Goal: Task Accomplishment & Management: Use online tool/utility

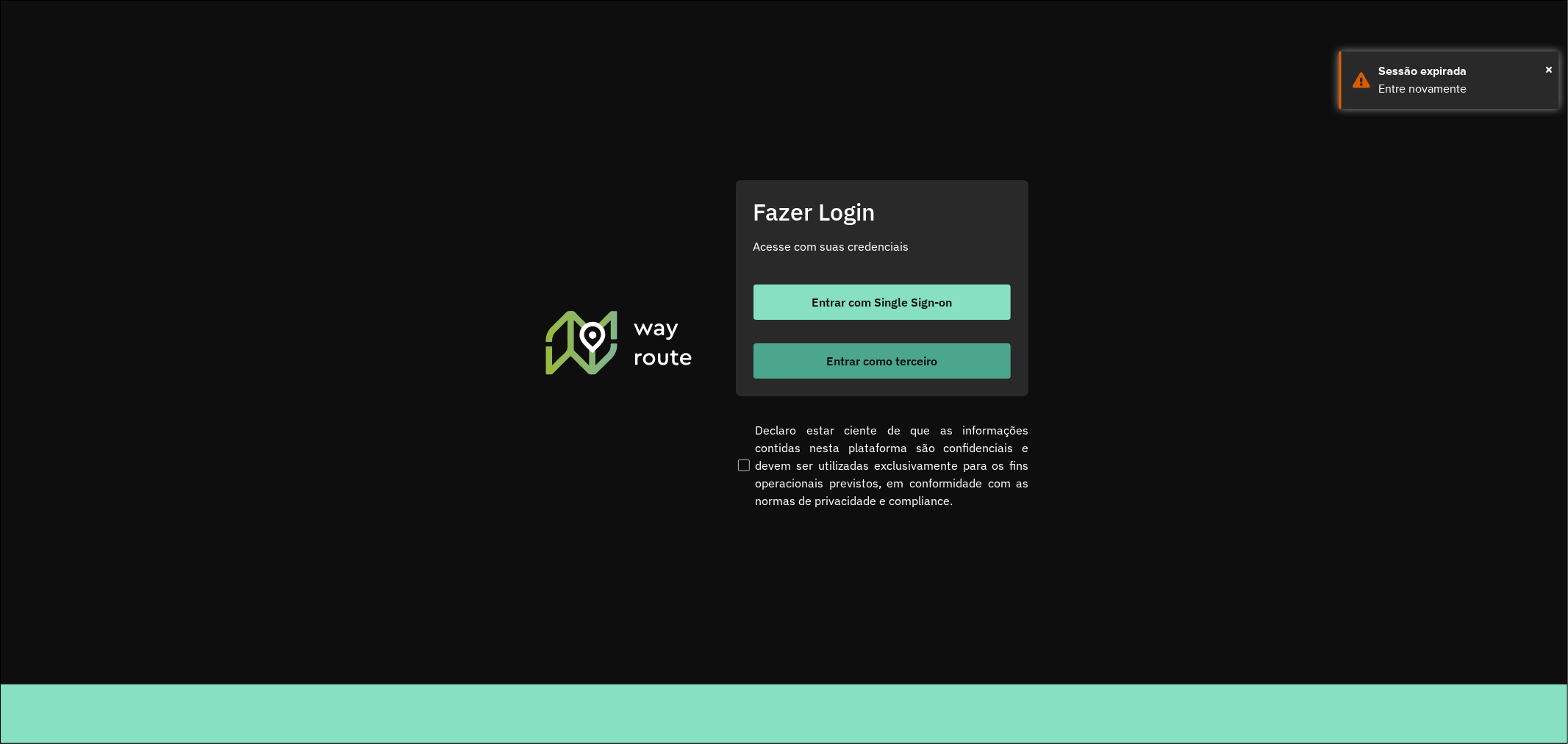
click at [866, 358] on span "Entrar como terceiro" at bounding box center [882, 360] width 111 height 12
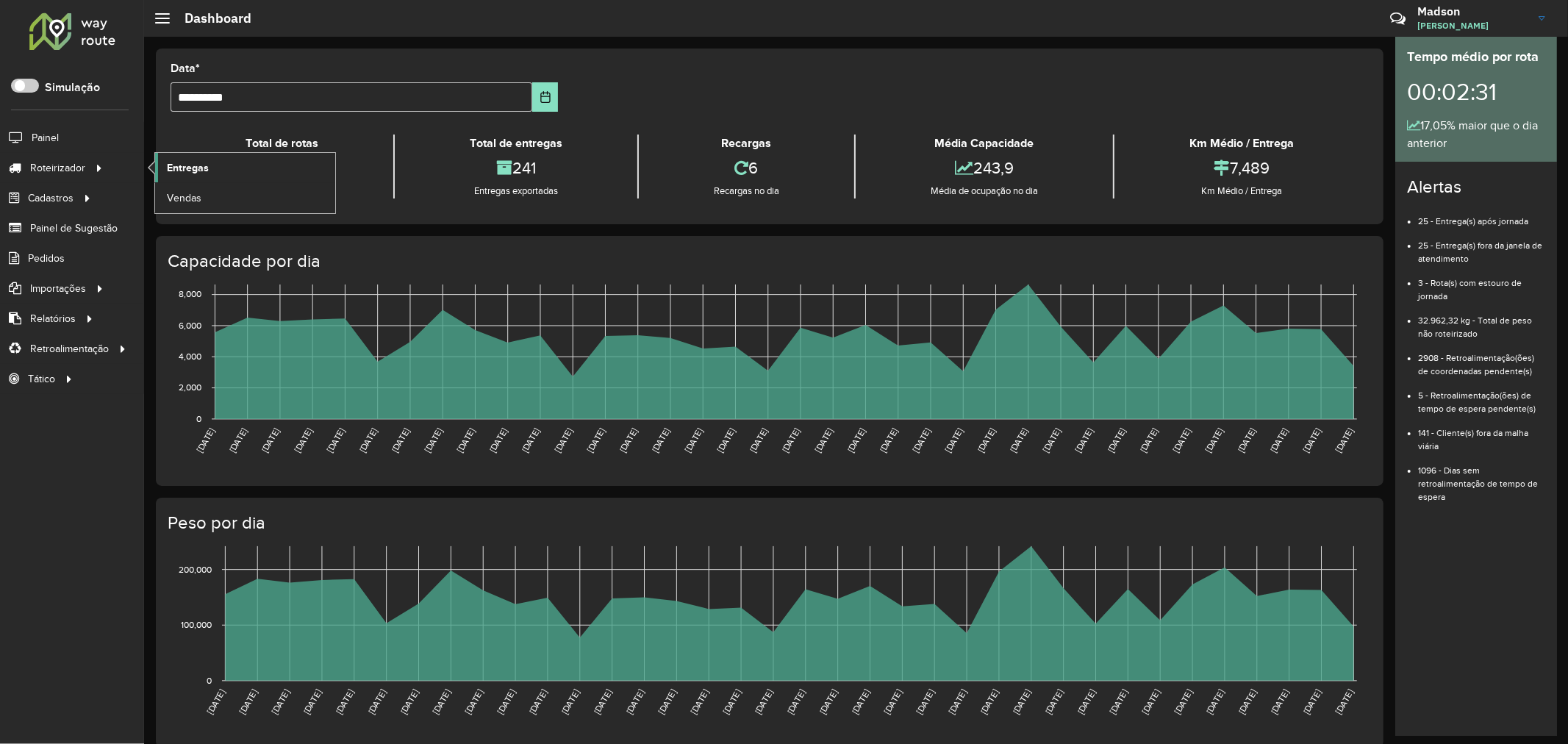
click at [170, 169] on span "Entregas" at bounding box center [188, 167] width 42 height 15
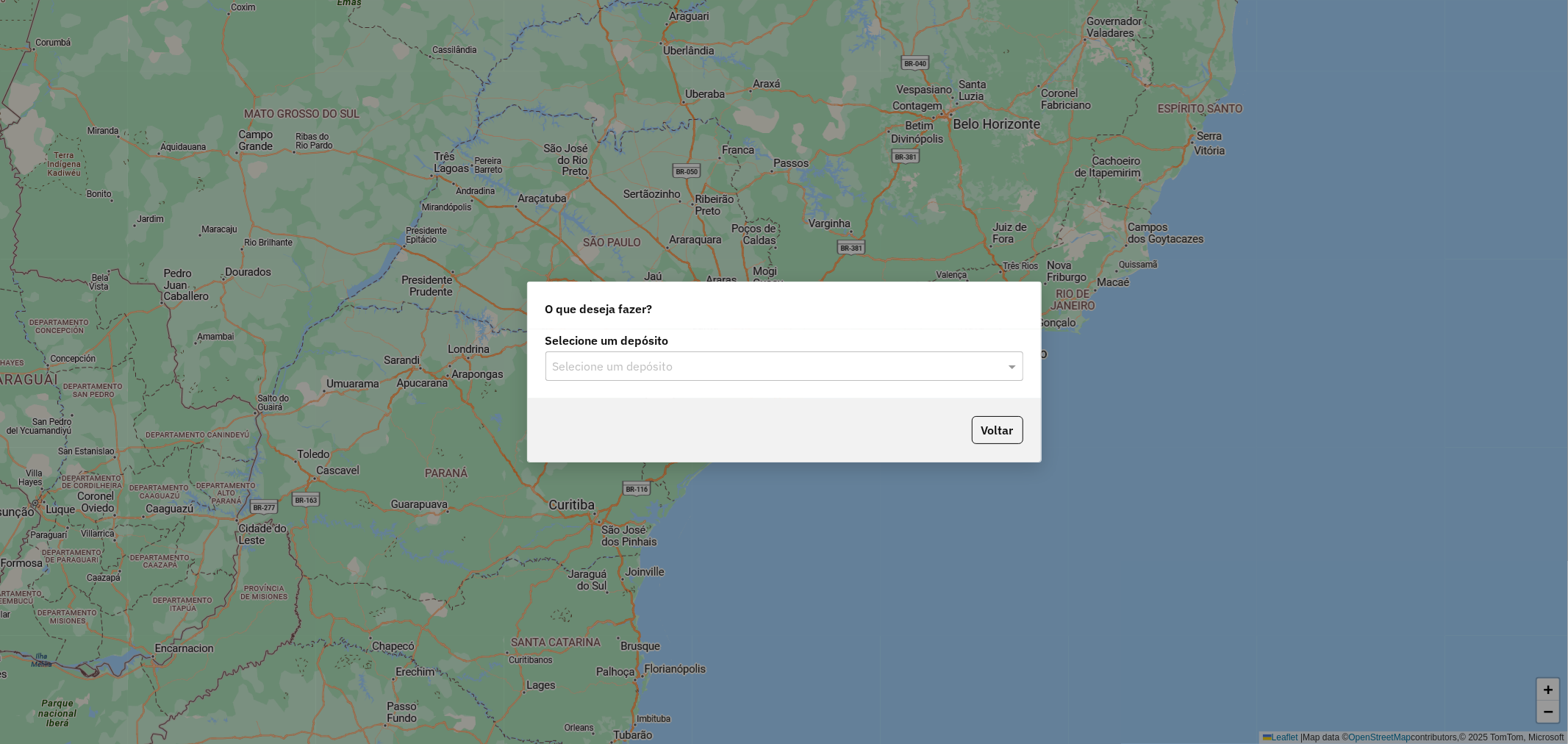
click at [691, 373] on input "text" at bounding box center [769, 367] width 434 height 18
click at [618, 412] on div "Santabier" at bounding box center [784, 409] width 476 height 25
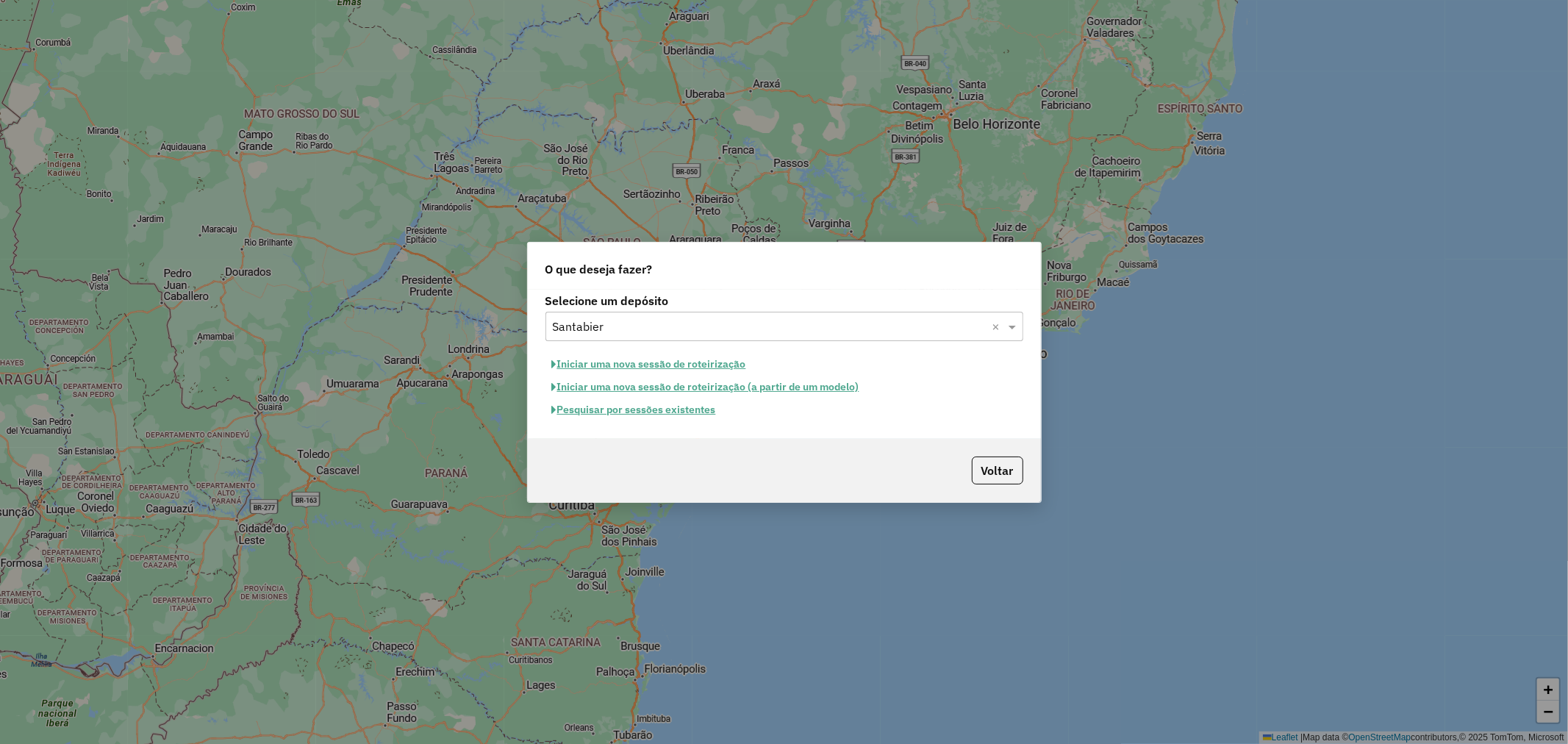
click at [645, 414] on button "Pesquisar por sessões existentes" at bounding box center [633, 409] width 177 height 22
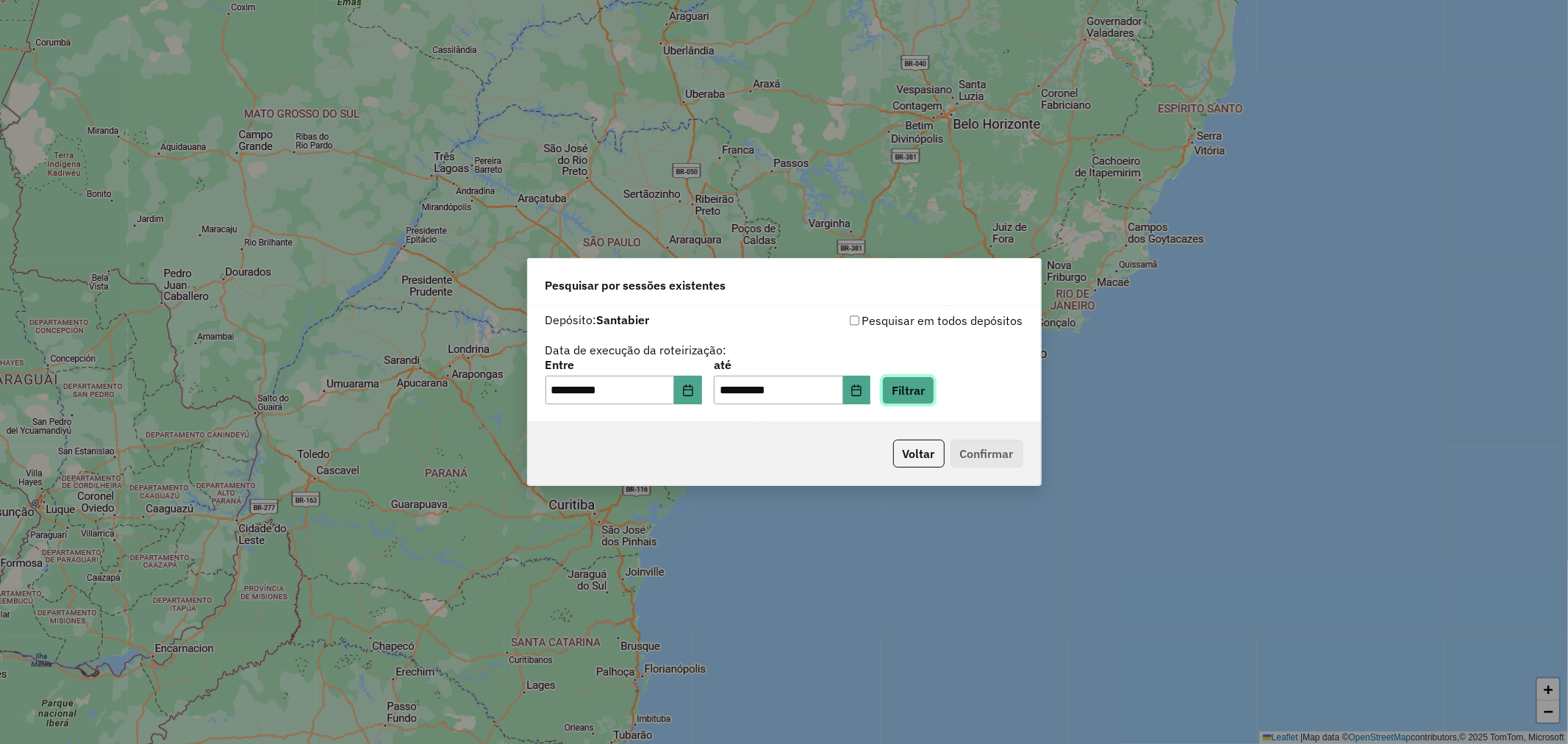
click at [916, 394] on button "Filtrar" at bounding box center [908, 390] width 52 height 28
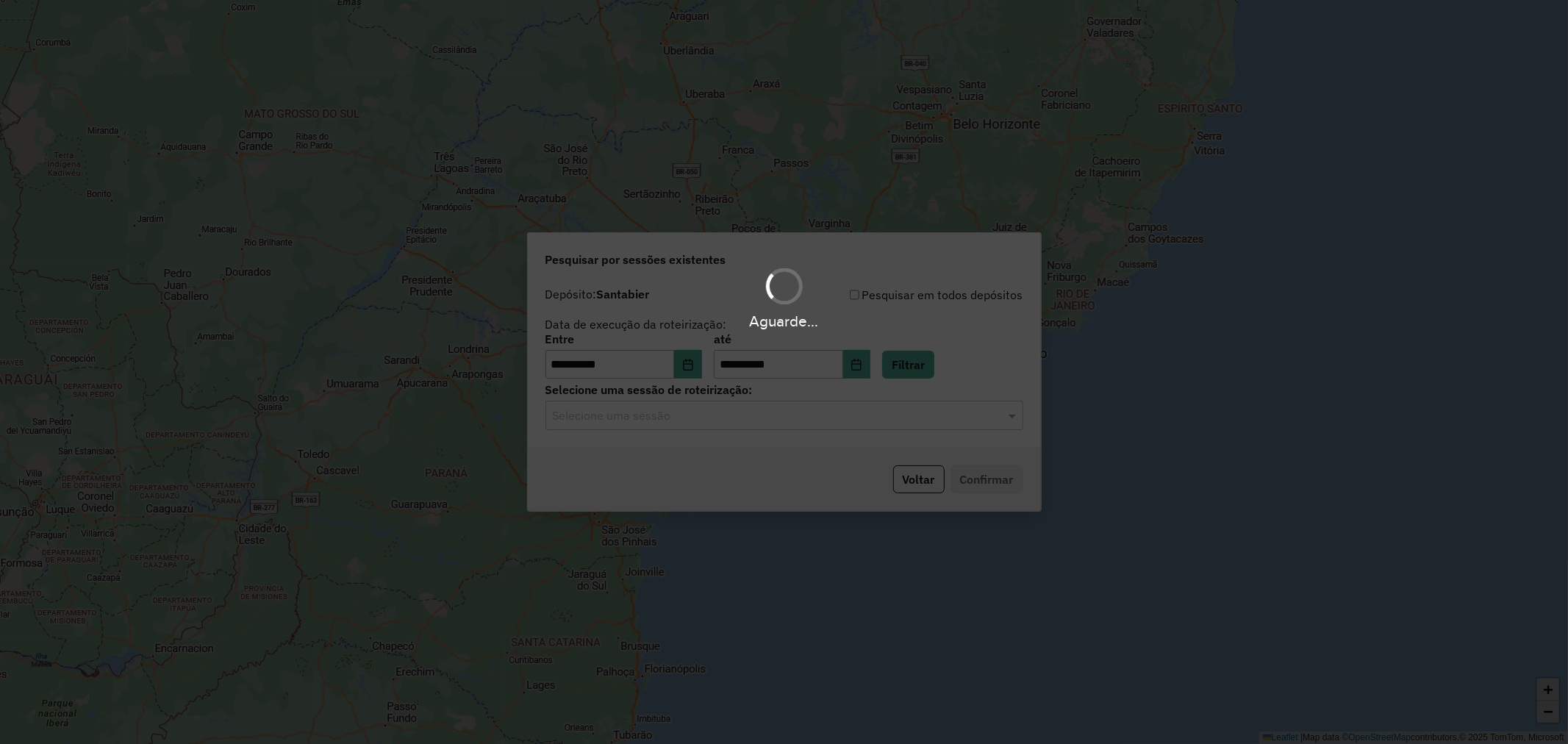
click at [688, 414] on input "text" at bounding box center [769, 416] width 434 height 18
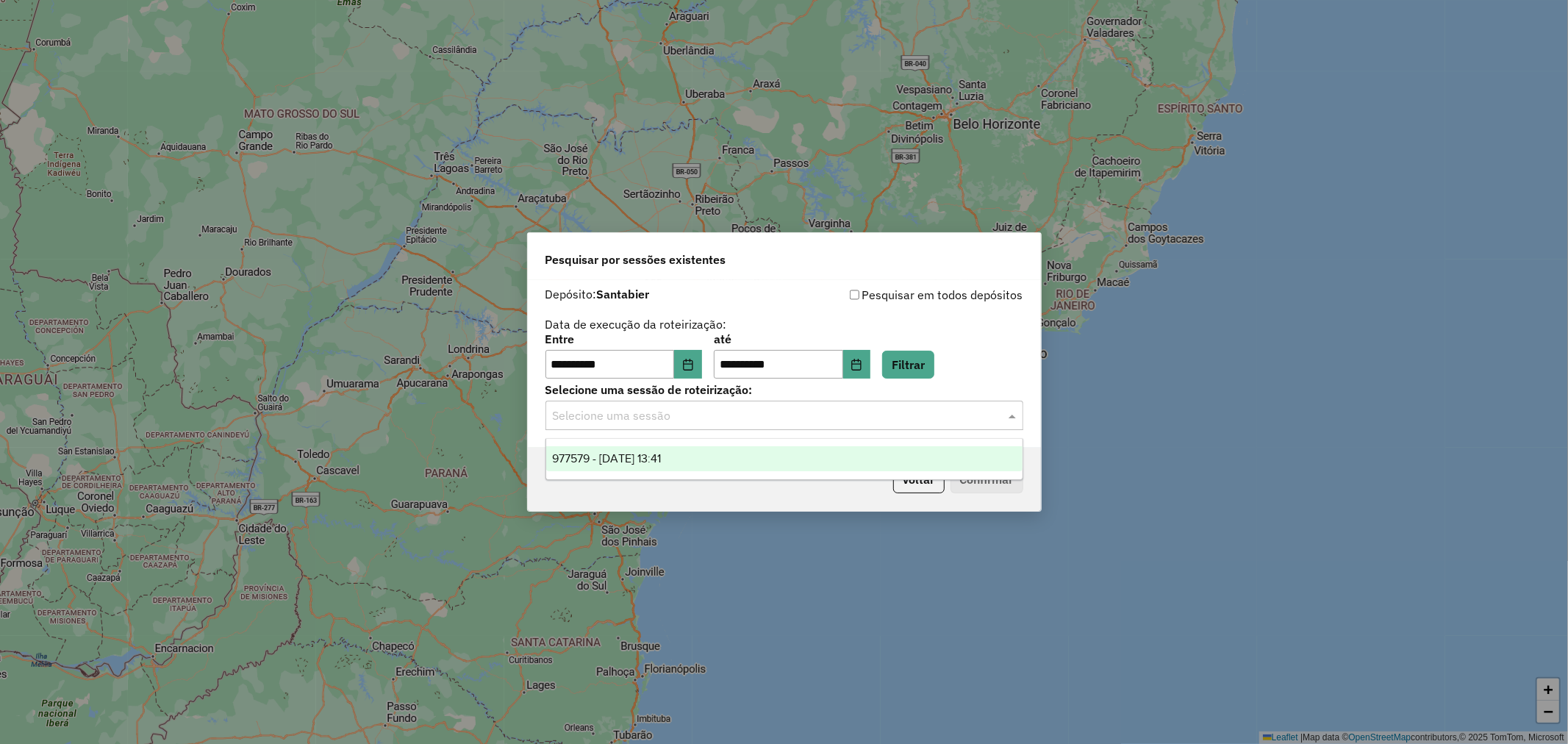
click at [625, 449] on div "977579 - [DATE] 13:41" at bounding box center [784, 459] width 476 height 25
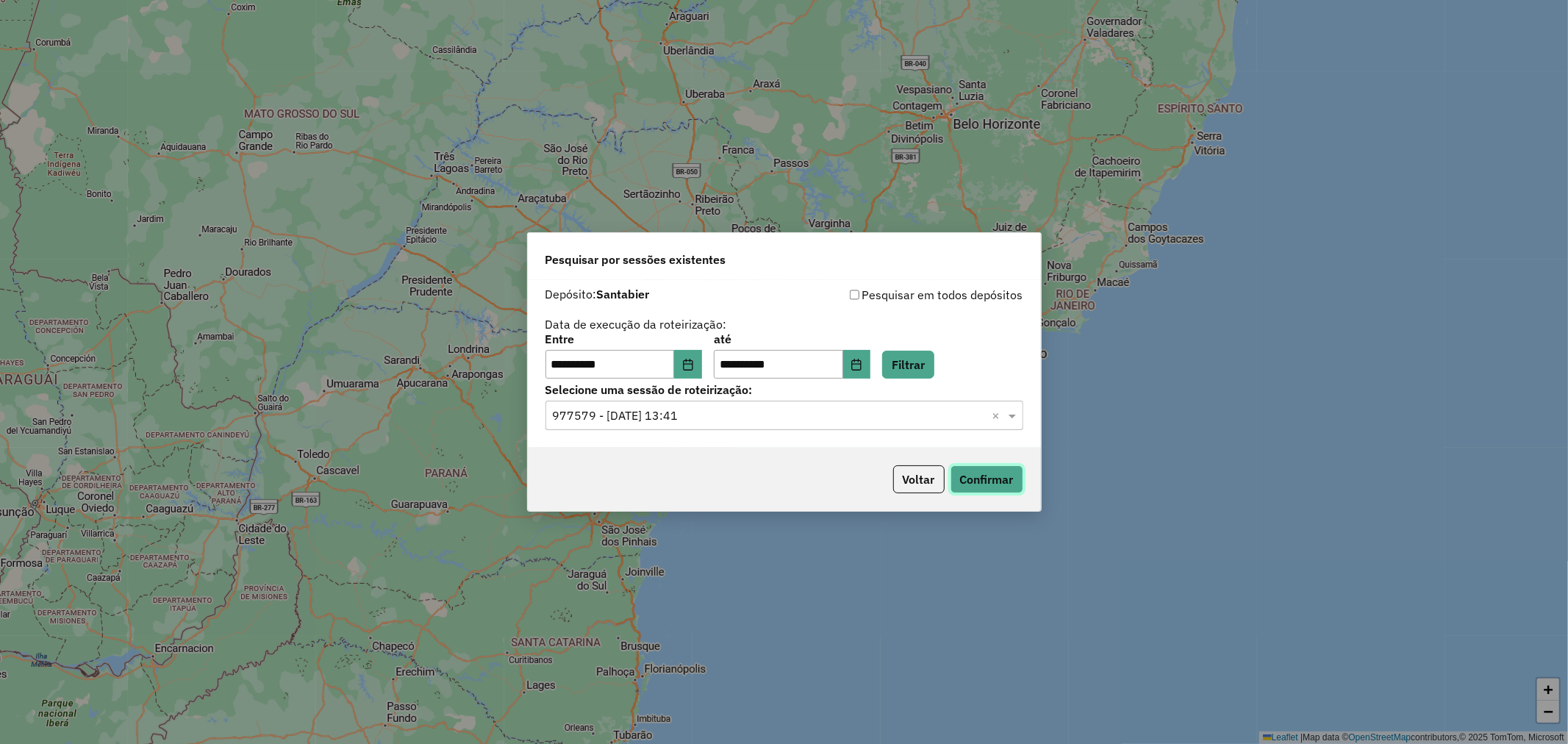
click at [972, 469] on button "Confirmar" at bounding box center [987, 479] width 73 height 28
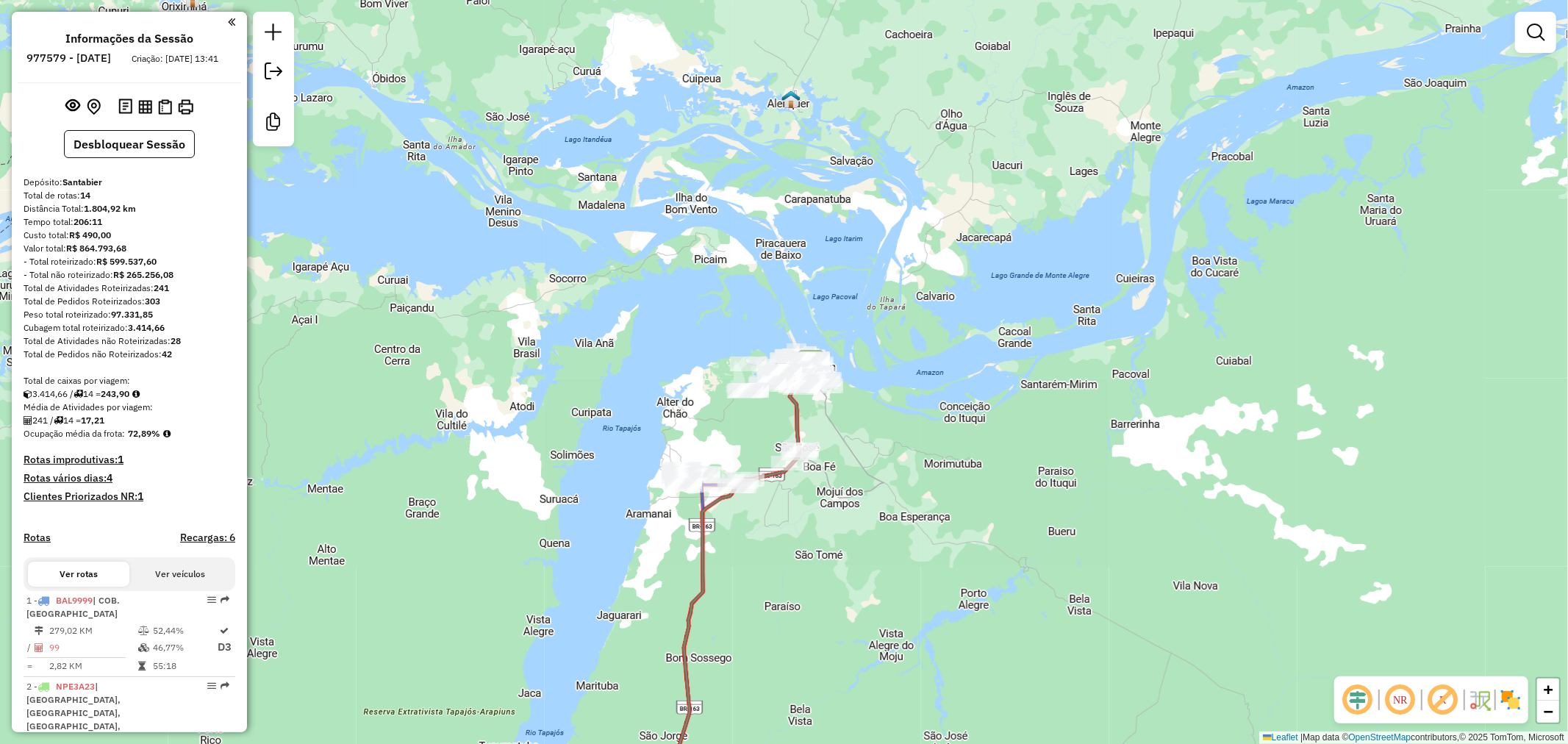
click at [608, 156] on div "Janela de atendimento Grade de atendimento Capacidade Transportadoras Veículos …" at bounding box center [784, 372] width 1568 height 744
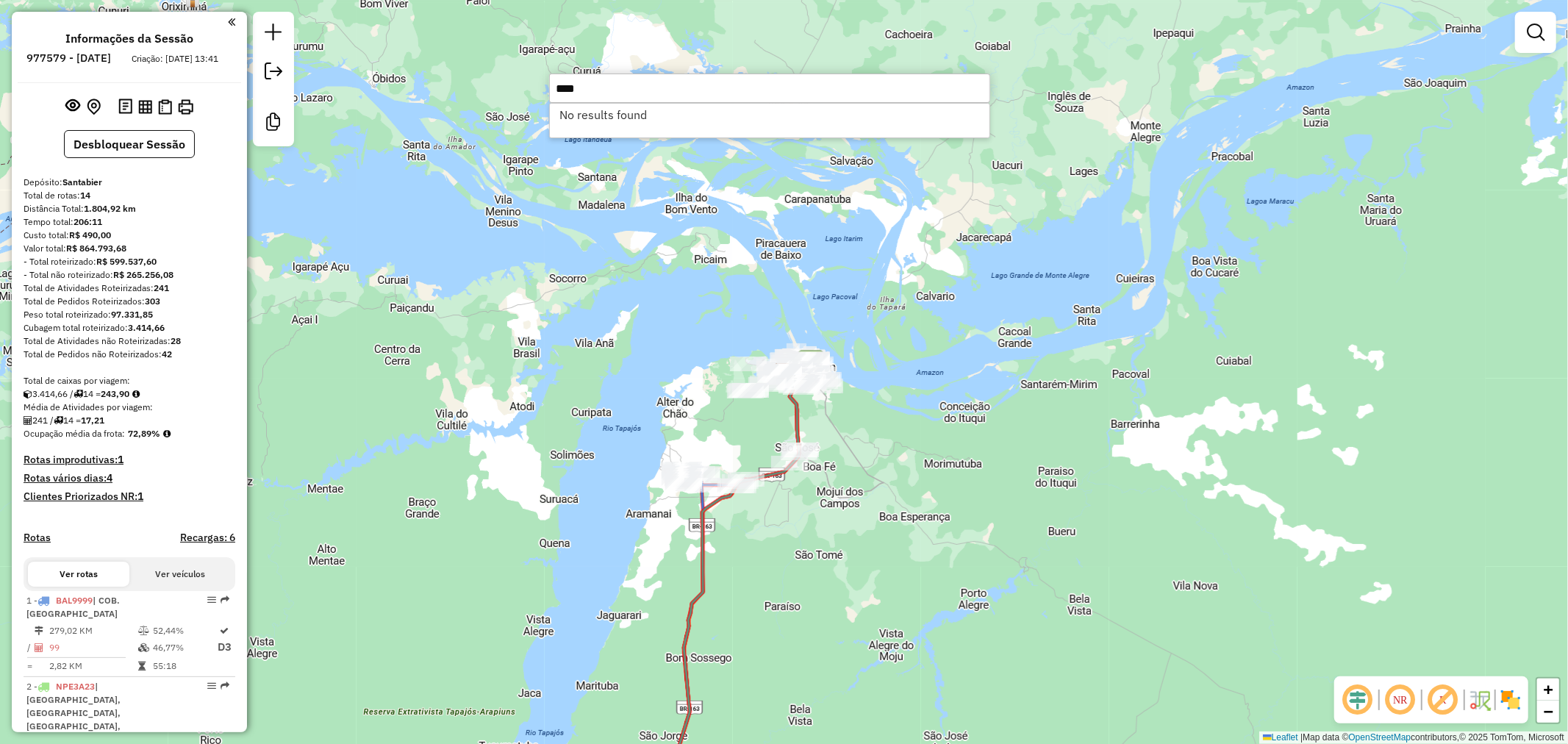
type input "****"
click at [574, 173] on div "Janela de atendimento Grade de atendimento Capacidade Transportadoras Veículos …" at bounding box center [784, 372] width 1568 height 744
